Goal: Transaction & Acquisition: Purchase product/service

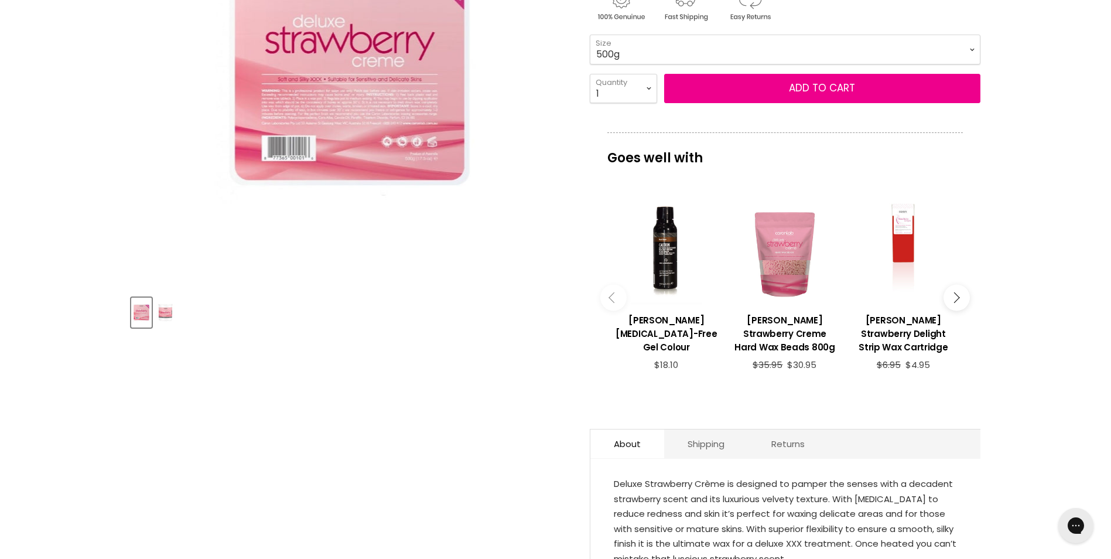
click at [660, 558] on link "Read more" at bounding box center [785, 570] width 343 height 18
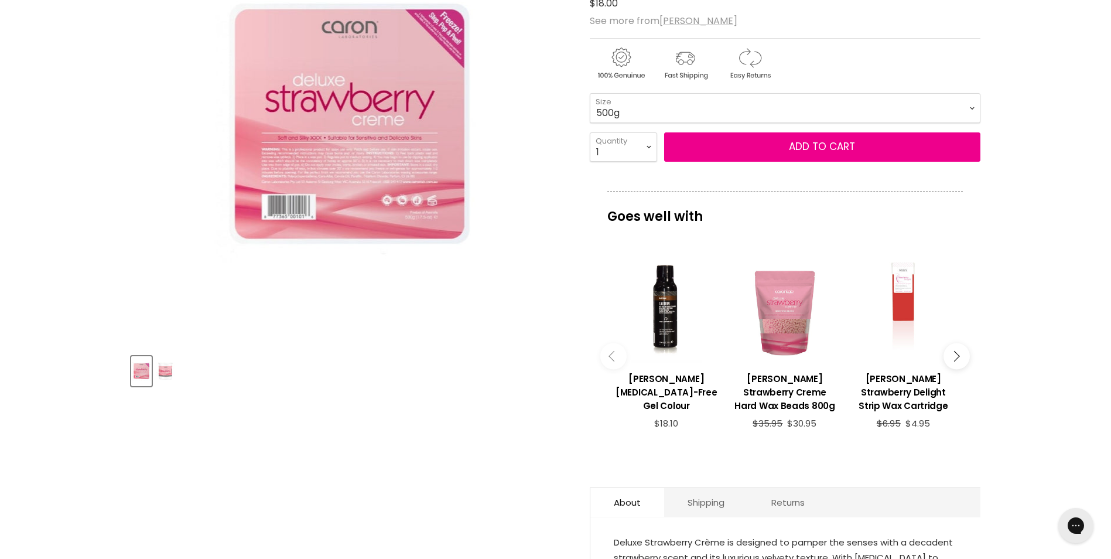
scroll to position [117, 0]
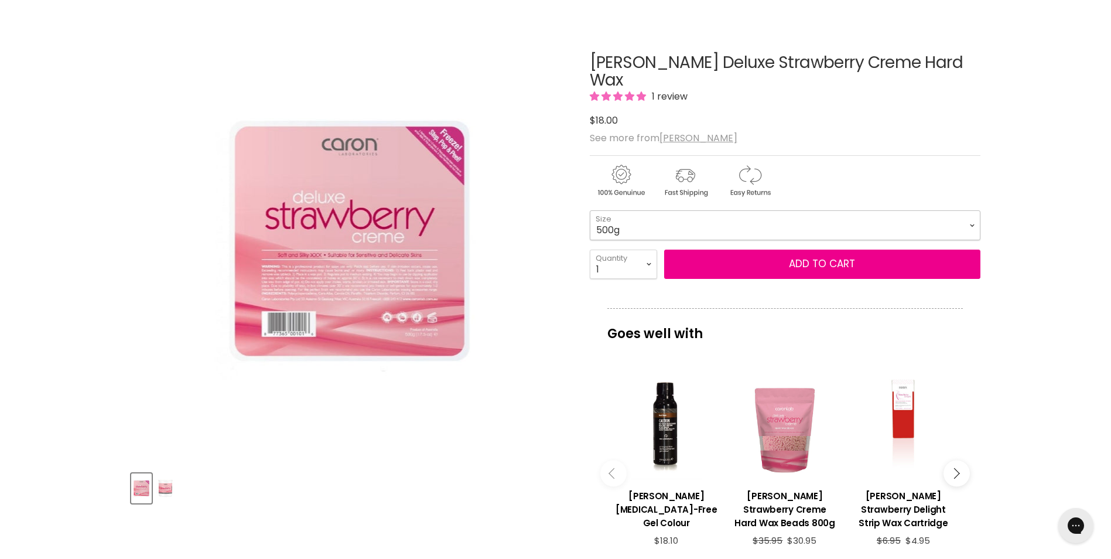
click at [650, 213] on select "500g 800g" at bounding box center [785, 224] width 391 height 29
click at [590, 210] on select "500g 800g" at bounding box center [785, 224] width 391 height 29
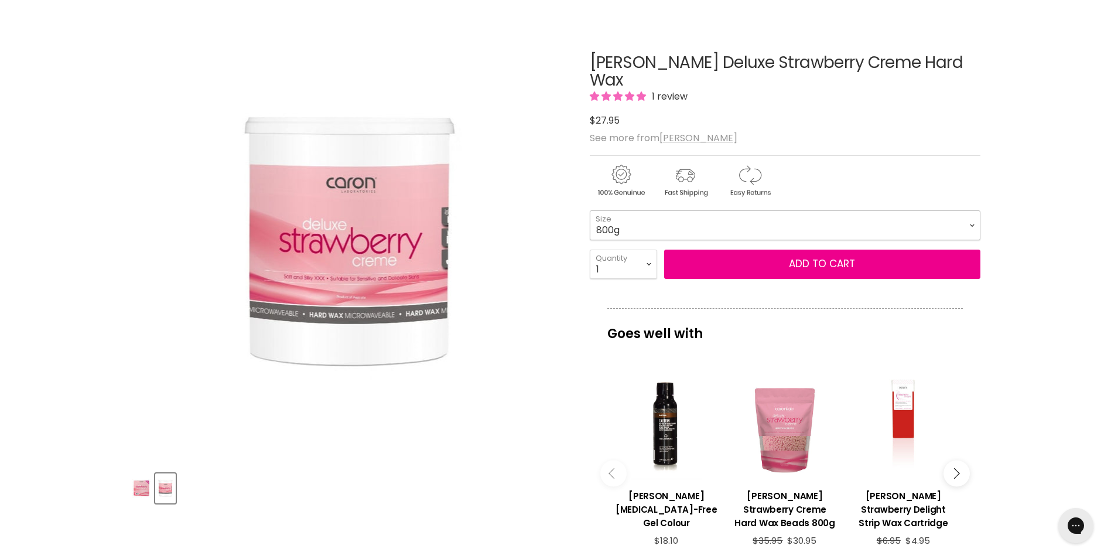
click at [676, 210] on select "500g 800g" at bounding box center [785, 224] width 391 height 29
select select "500g"
click at [590, 210] on select "500g 800g" at bounding box center [785, 224] width 391 height 29
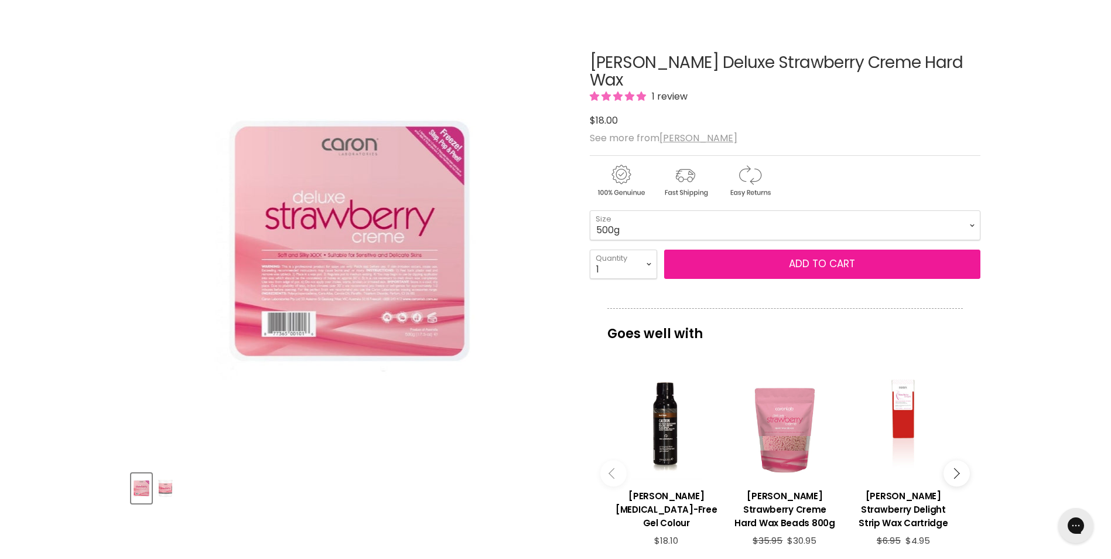
click at [828, 249] on button "Add to cart" at bounding box center [822, 263] width 316 height 29
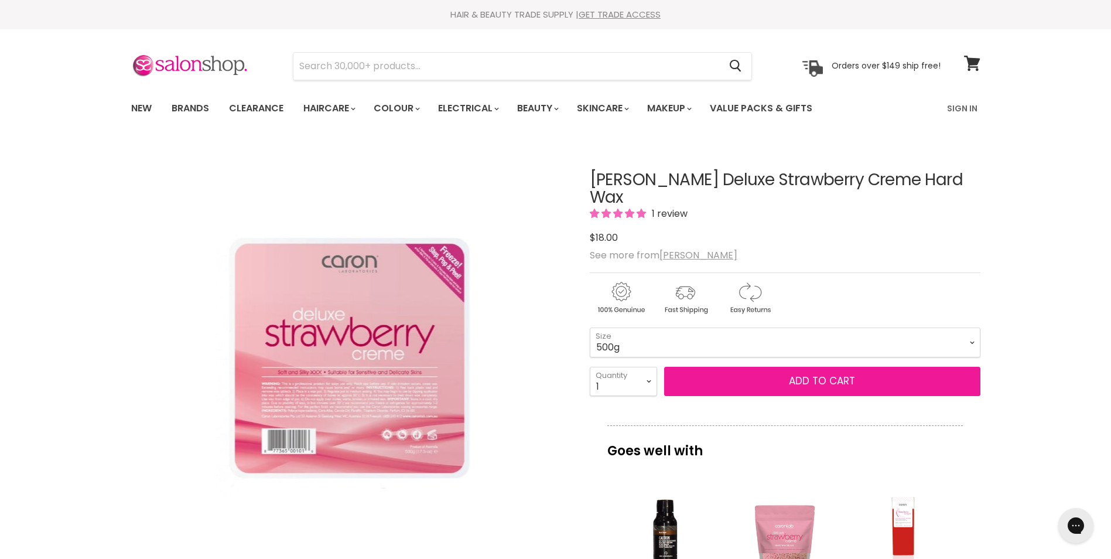
click at [802, 367] on button "Add to cart" at bounding box center [822, 381] width 316 height 29
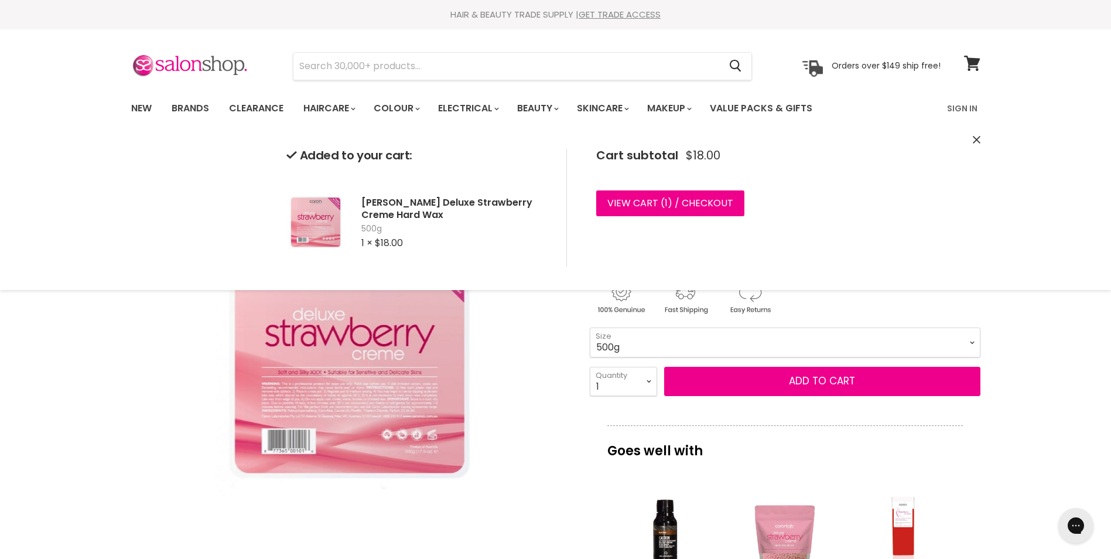
click at [974, 139] on icon "Close" at bounding box center [976, 140] width 8 height 8
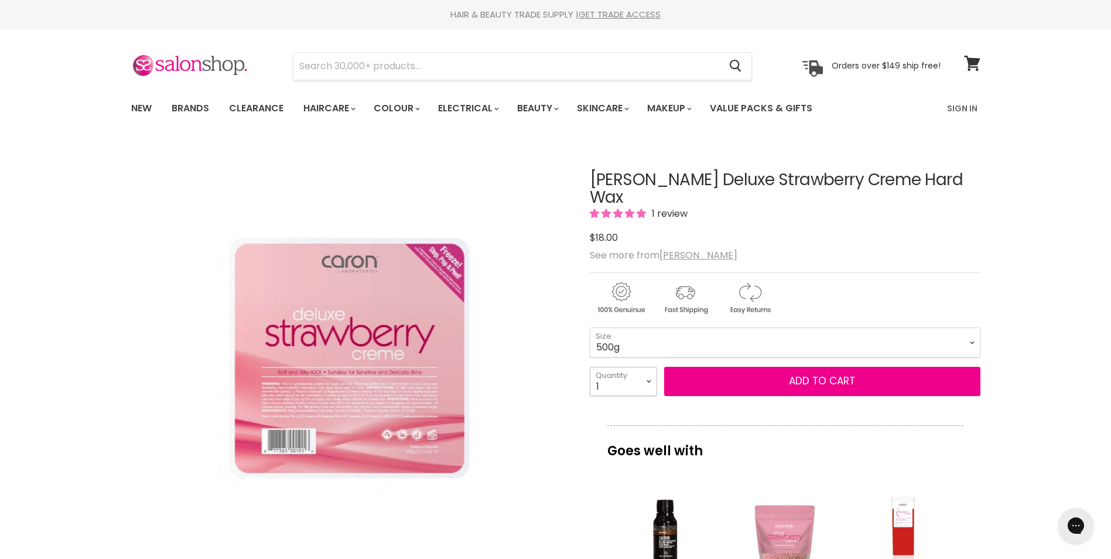
click at [640, 367] on select "1 2 3 4 5 6 7 8 9 10+" at bounding box center [623, 381] width 67 height 29
select select "2"
click at [590, 367] on select "1 2 3 4 5 6 7 8 9 10+" at bounding box center [623, 381] width 67 height 29
type input "2"
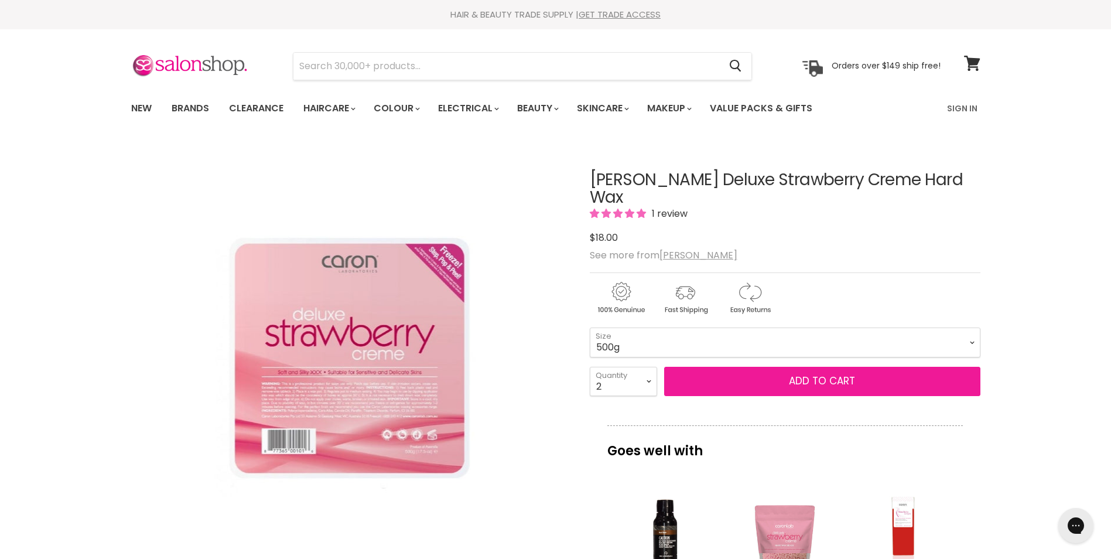
click at [807, 369] on button "Add to cart" at bounding box center [822, 381] width 316 height 29
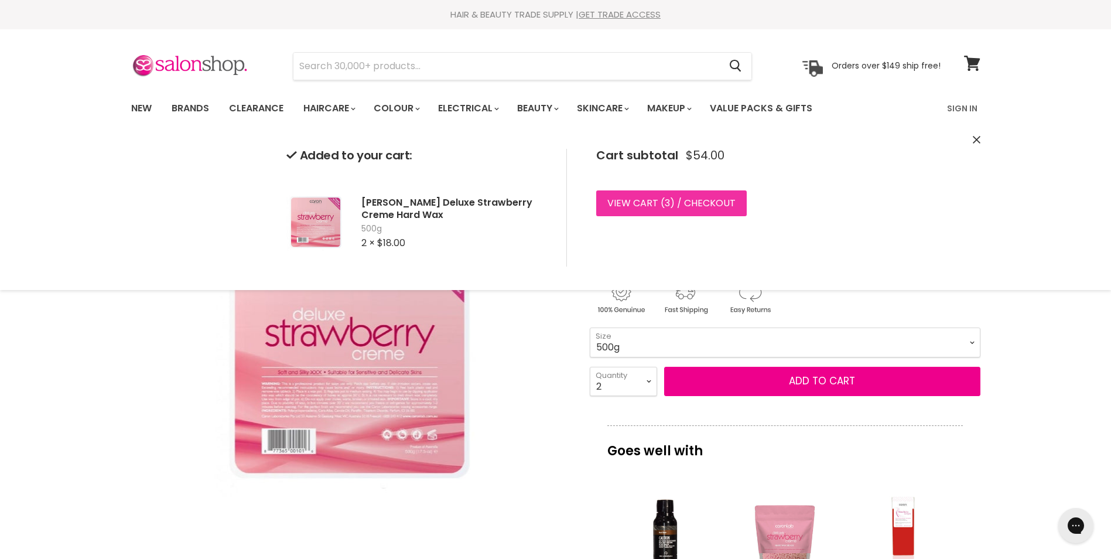
click at [725, 201] on link "View cart ( 3 ) / Checkout" at bounding box center [671, 203] width 150 height 26
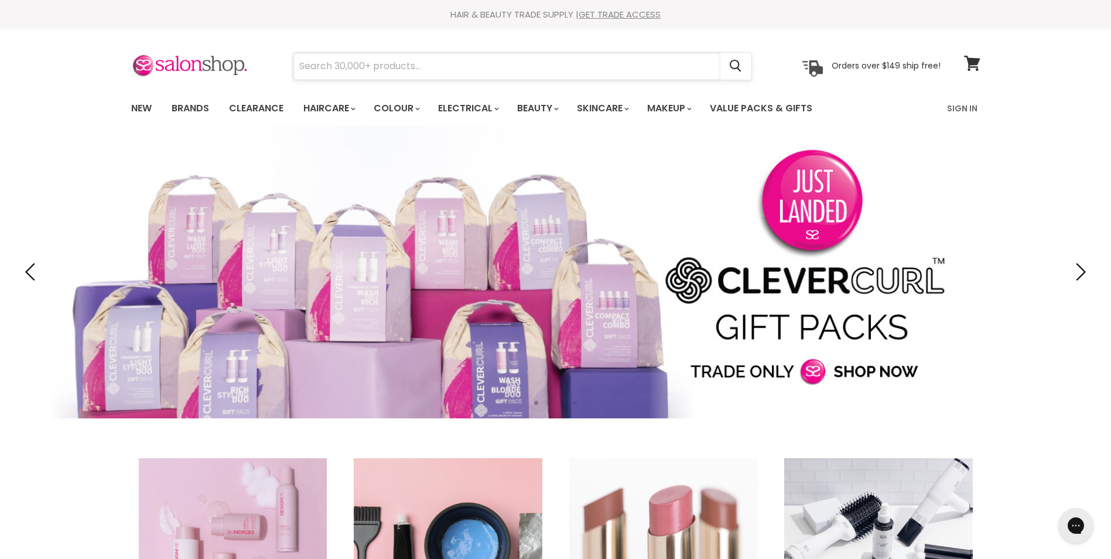
click at [416, 64] on input "Search" at bounding box center [506, 66] width 427 height 27
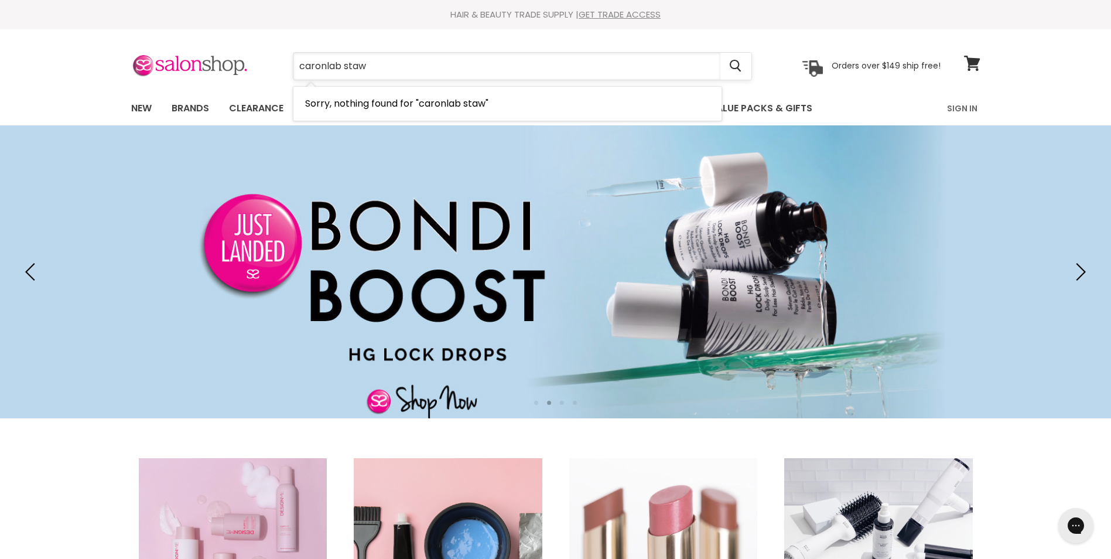
drag, startPoint x: 406, startPoint y: 67, endPoint x: 343, endPoint y: 67, distance: 63.2
click at [343, 67] on input "caronlab staw" at bounding box center [506, 66] width 427 height 27
type input "caronlab"
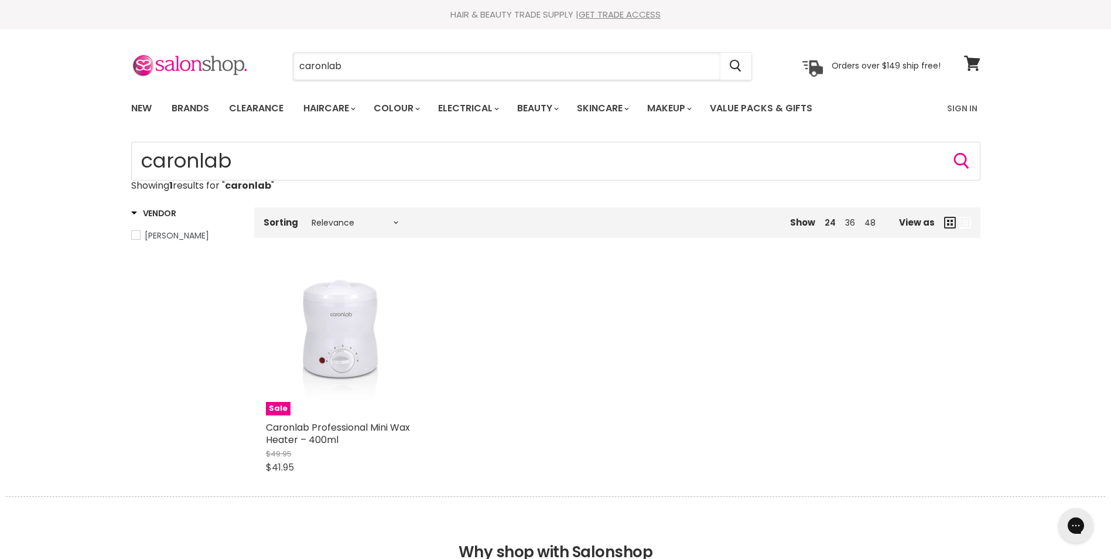
drag, startPoint x: 323, startPoint y: 64, endPoint x: 263, endPoint y: 58, distance: 60.0
click at [263, 58] on div "caronlab Cancel" at bounding box center [522, 66] width 519 height 27
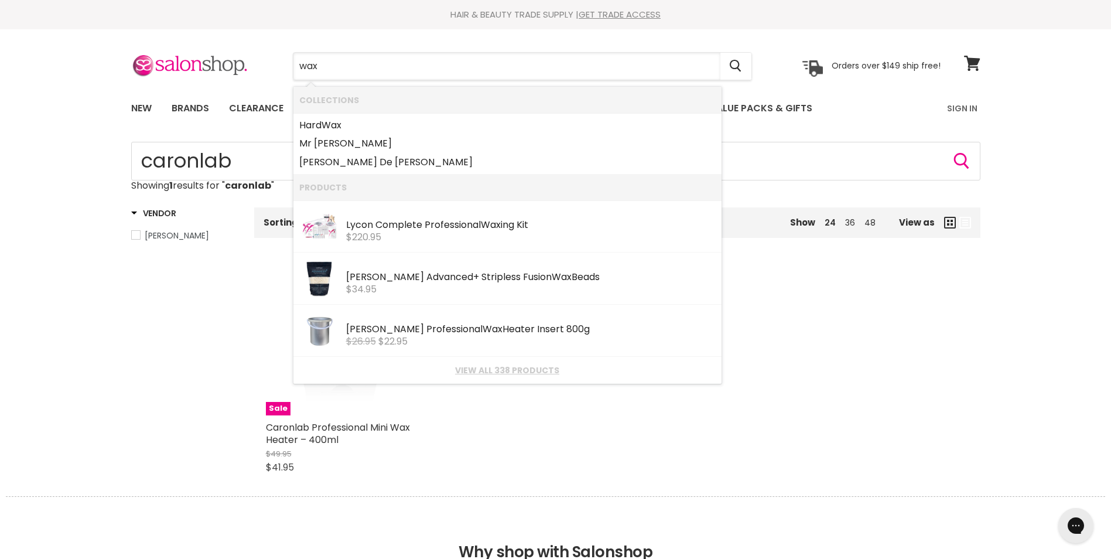
type input "wax"
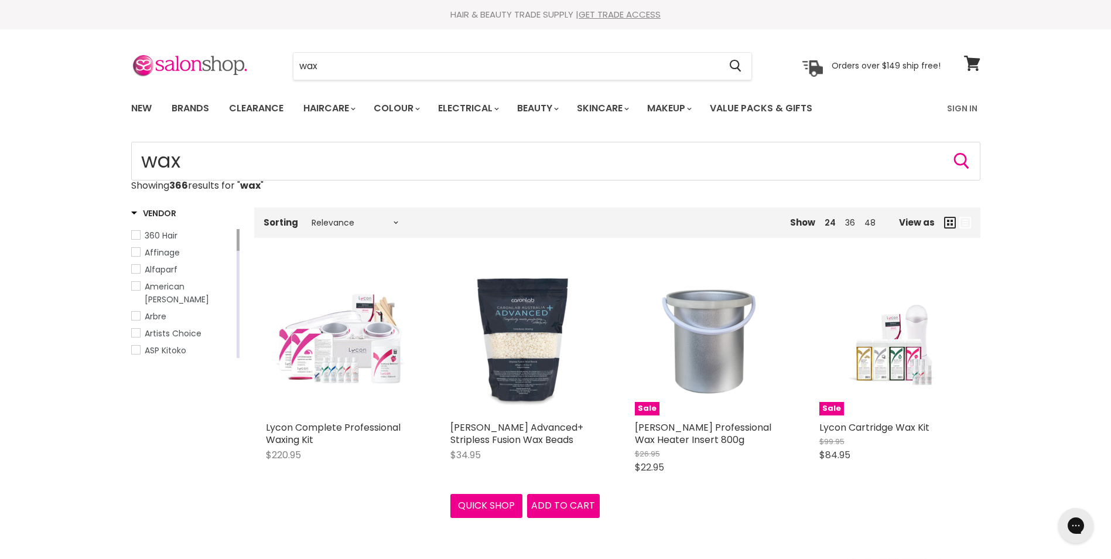
click at [517, 357] on img "Main content" at bounding box center [524, 340] width 149 height 149
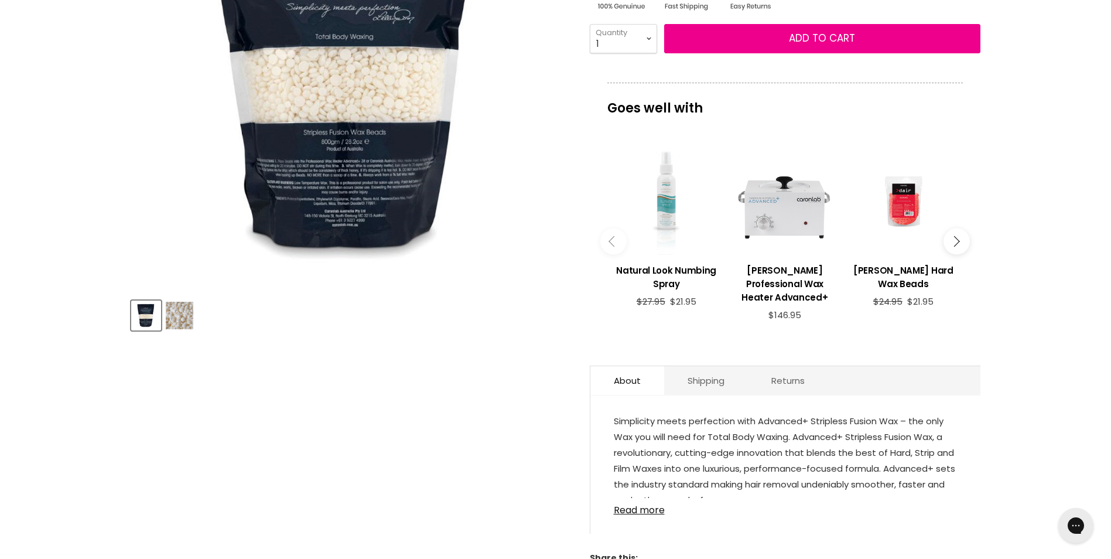
scroll to position [293, 0]
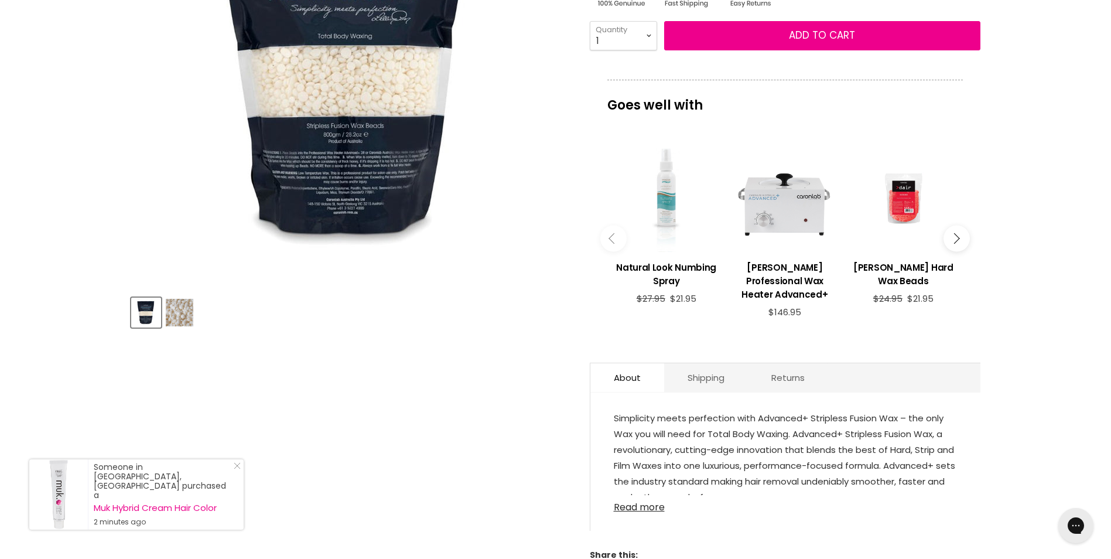
click at [636, 495] on link "Read more" at bounding box center [785, 504] width 343 height 18
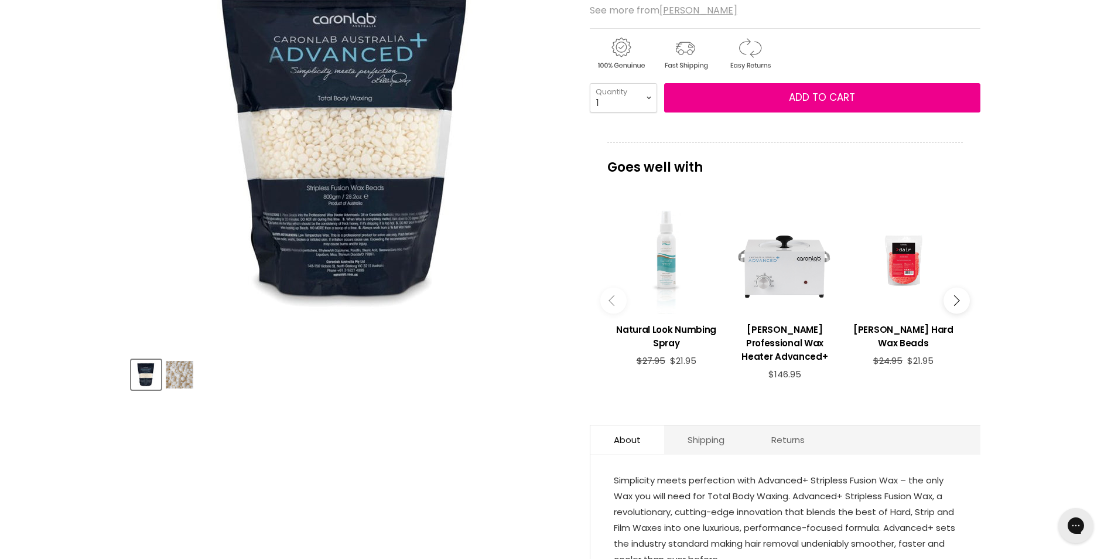
scroll to position [59, 0]
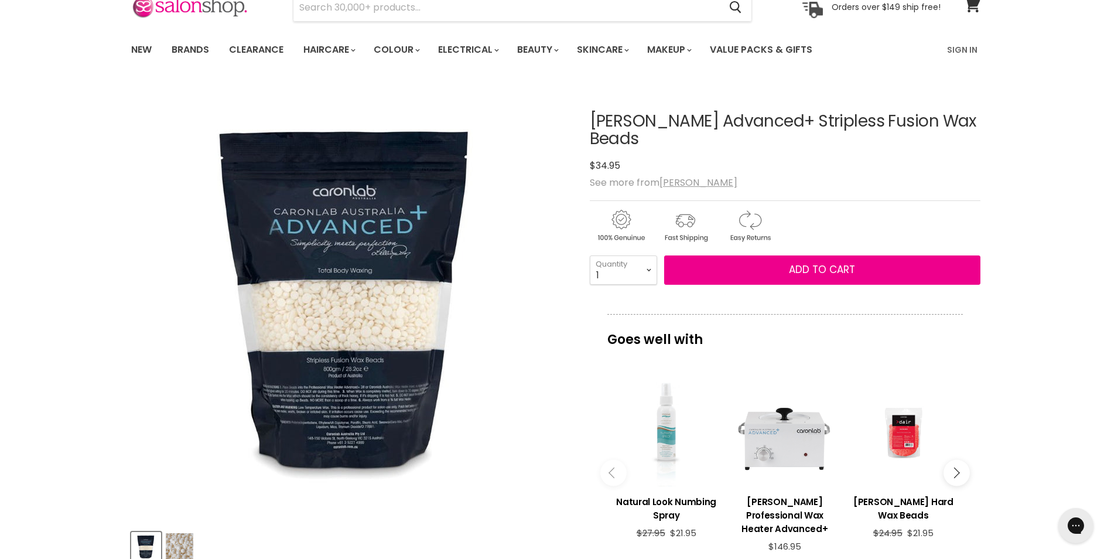
click at [186, 546] on img "Product thumbnails" at bounding box center [180, 547] width 28 height 28
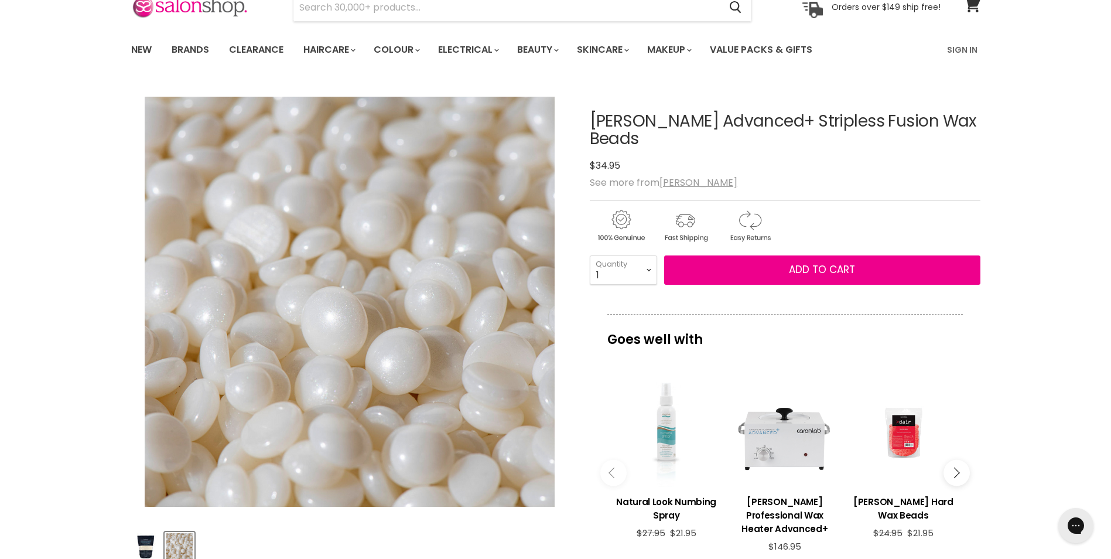
click at [152, 542] on img "Product thumbnails" at bounding box center [146, 547] width 28 height 28
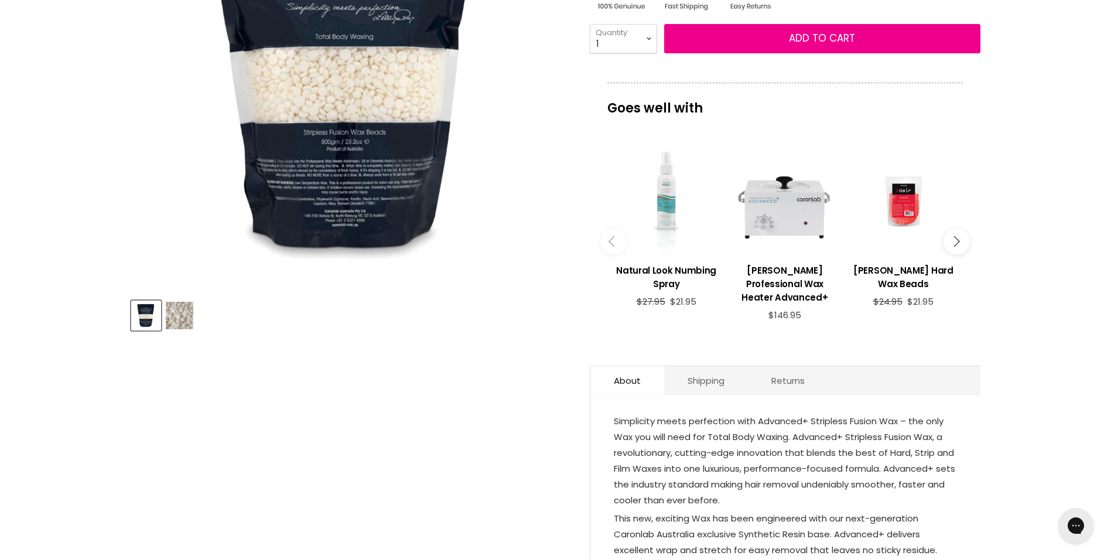
scroll to position [293, 0]
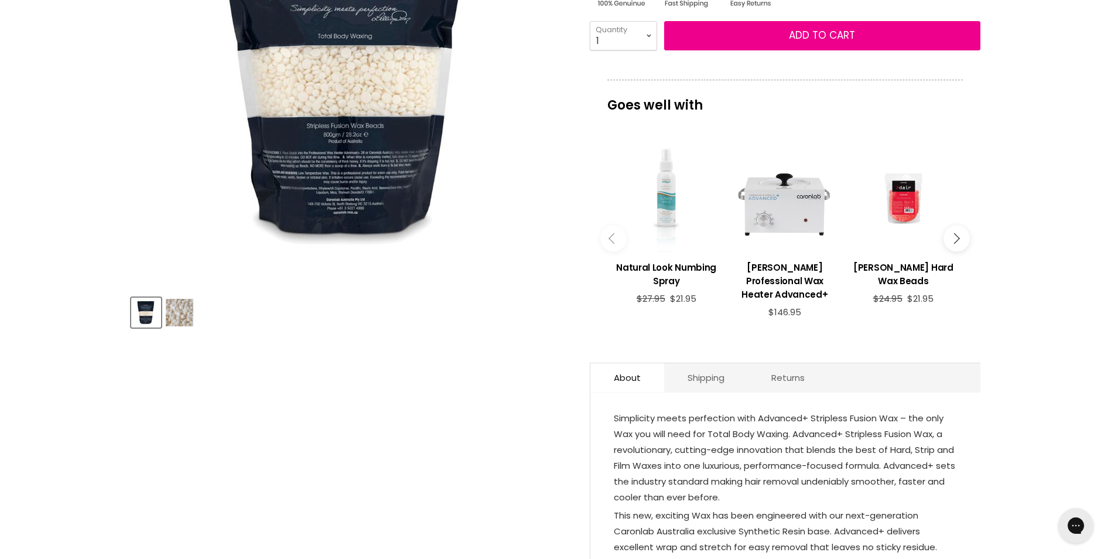
click at [953, 233] on icon "Main content" at bounding box center [953, 238] width 11 height 11
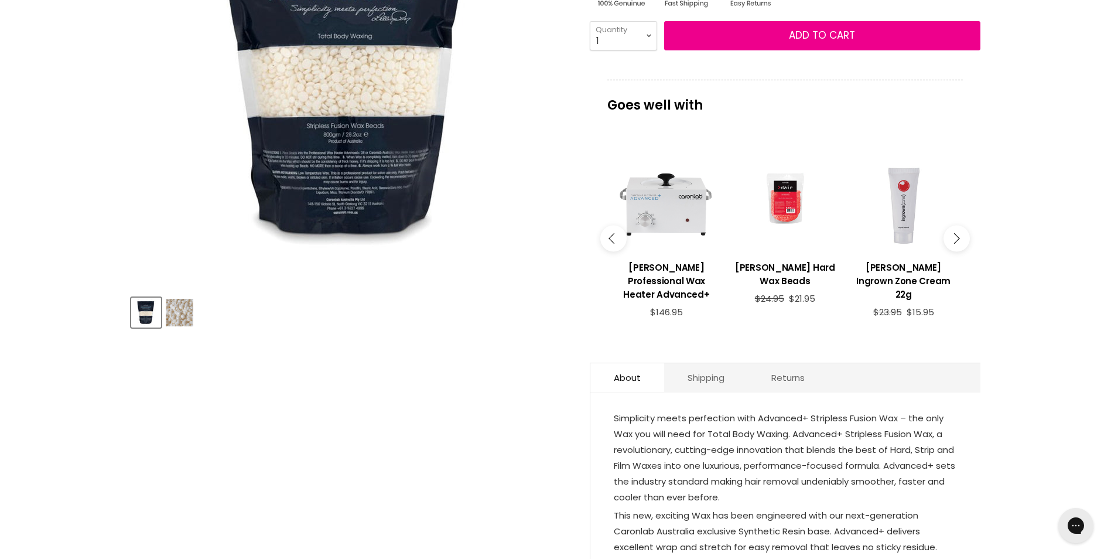
click at [953, 233] on icon "Main content" at bounding box center [953, 238] width 11 height 11
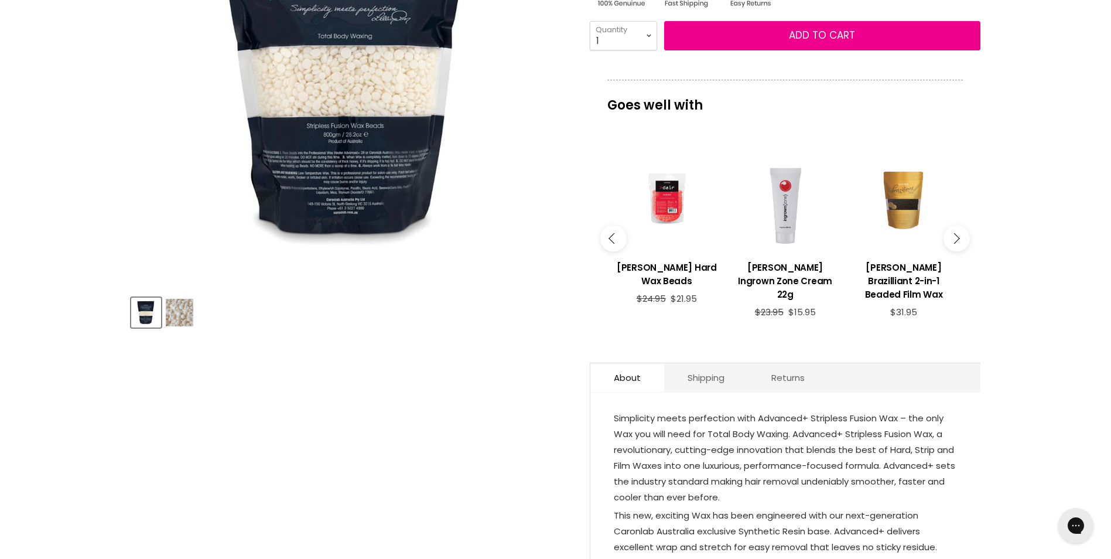
click at [953, 233] on icon "Main content" at bounding box center [953, 238] width 11 height 11
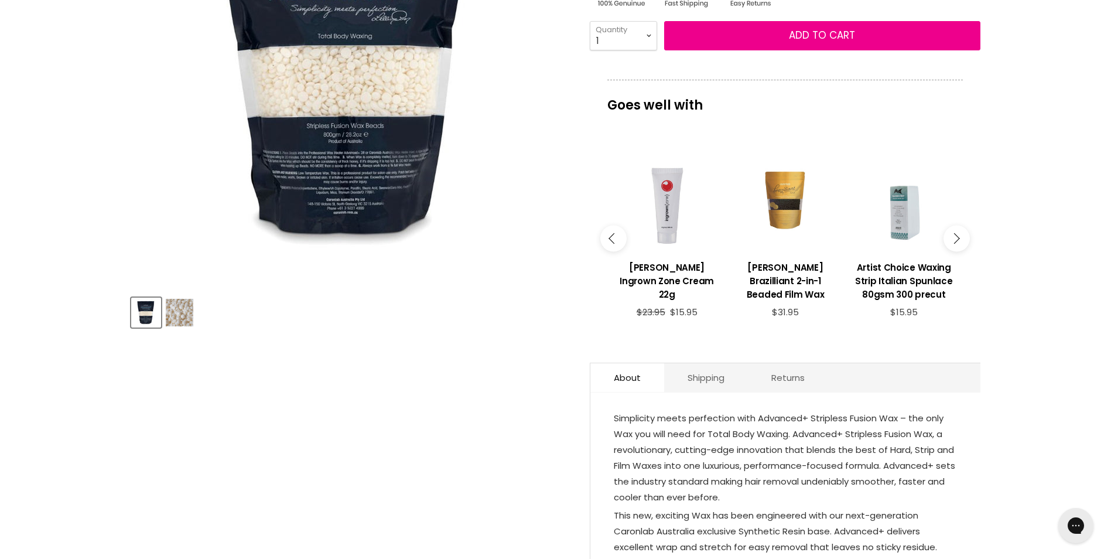
click at [953, 233] on icon "Main content" at bounding box center [953, 238] width 11 height 11
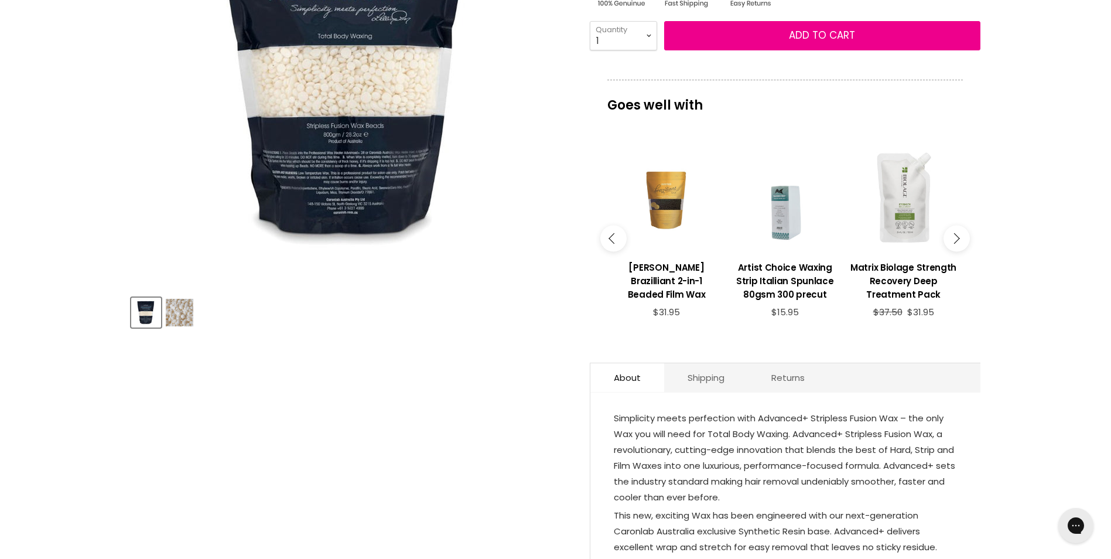
click at [953, 233] on icon "Main content" at bounding box center [953, 238] width 11 height 11
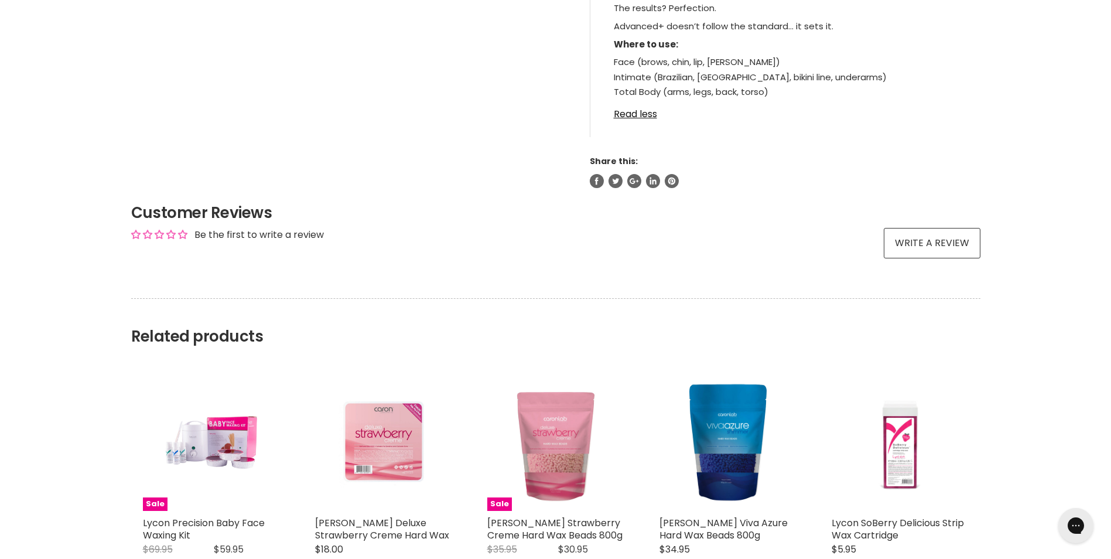
scroll to position [995, 0]
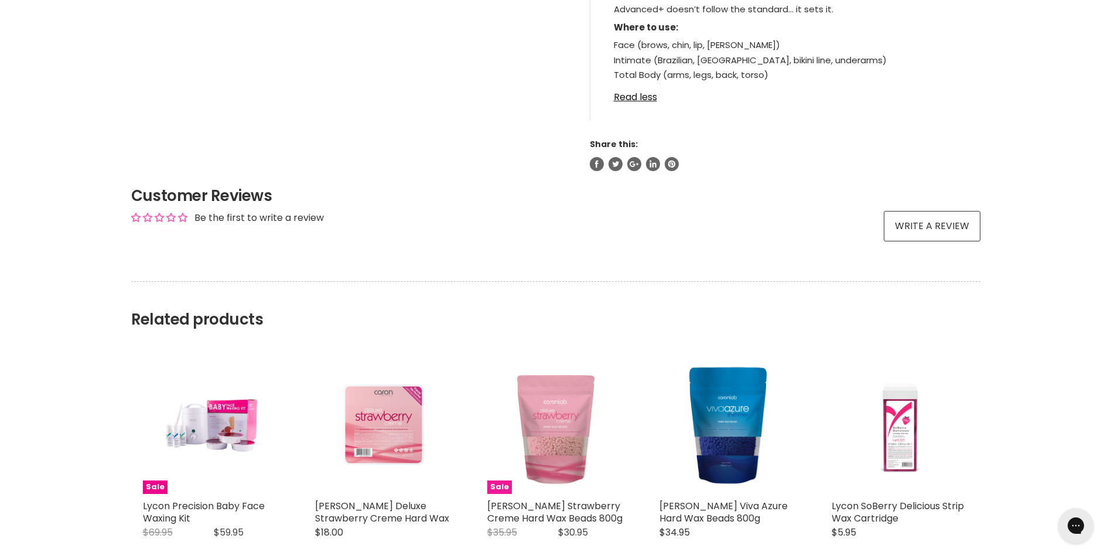
click at [552, 427] on img "Main content" at bounding box center [555, 425] width 137 height 137
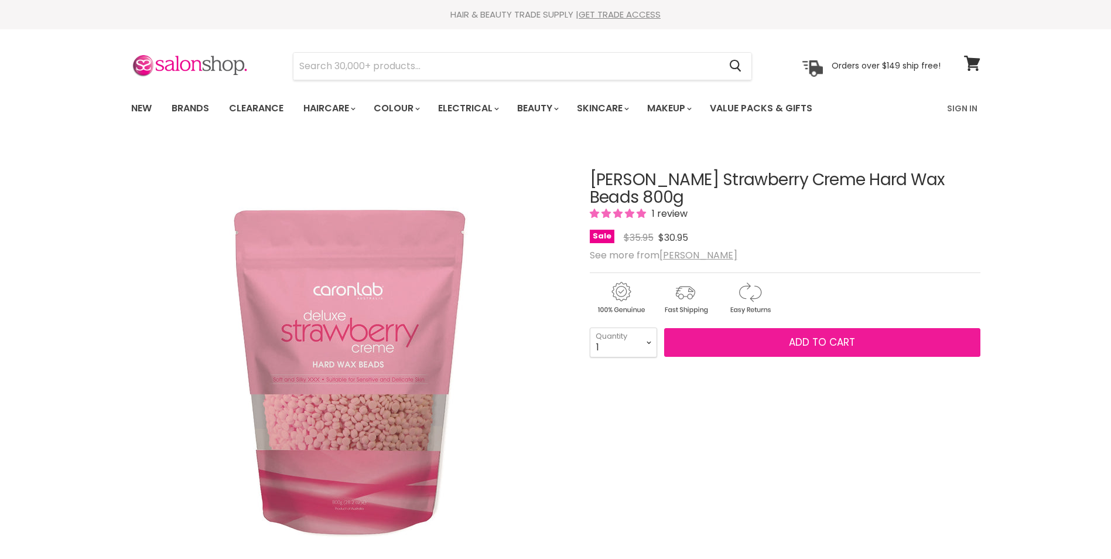
click at [800, 335] on span "Add to cart" at bounding box center [822, 342] width 66 height 14
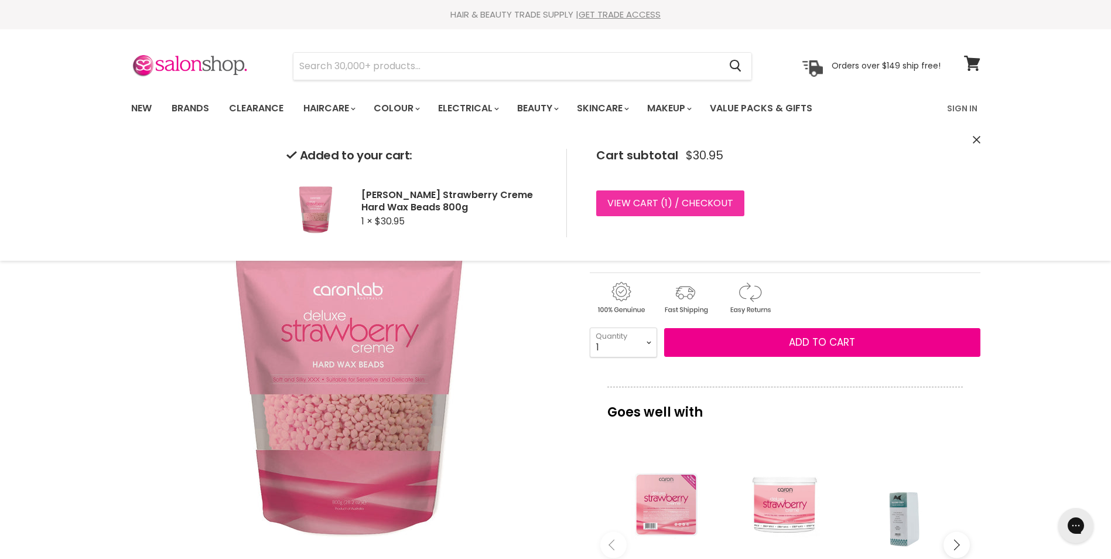
click at [698, 204] on link "View cart ( 1 ) / Checkout" at bounding box center [670, 203] width 148 height 26
